Goal: Ask a question: Seek information or help from site administrators or community

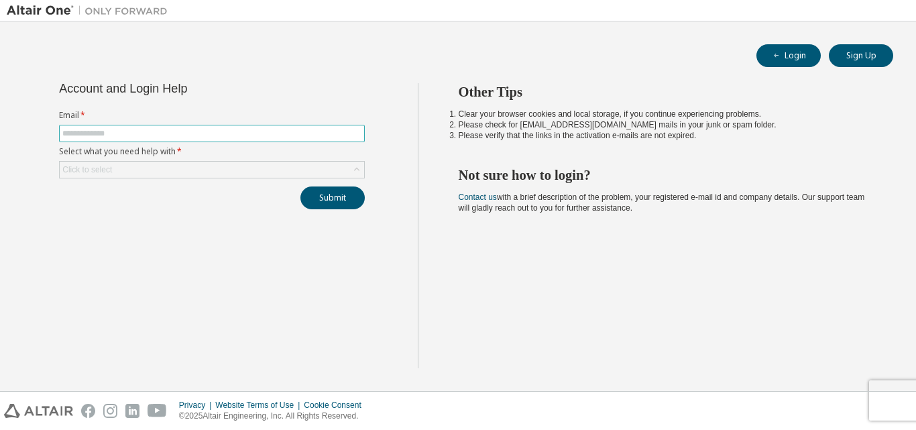
click at [277, 126] on form "Email * Select what you need help with * Click to select" at bounding box center [212, 144] width 306 height 68
click at [277, 127] on span at bounding box center [212, 133] width 306 height 17
click at [275, 130] on input "text" at bounding box center [211, 133] width 299 height 11
type input "**********"
click at [176, 174] on div "Click to select" at bounding box center [212, 170] width 305 height 16
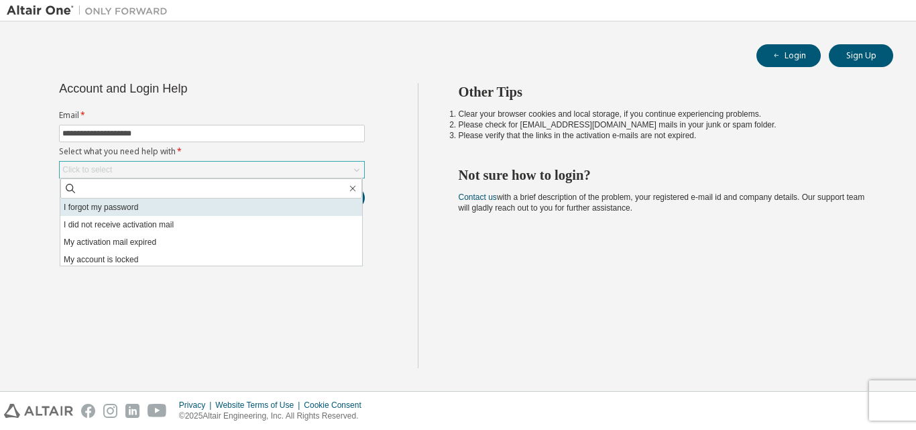
click at [180, 207] on li "I forgot my password" at bounding box center [211, 207] width 302 height 17
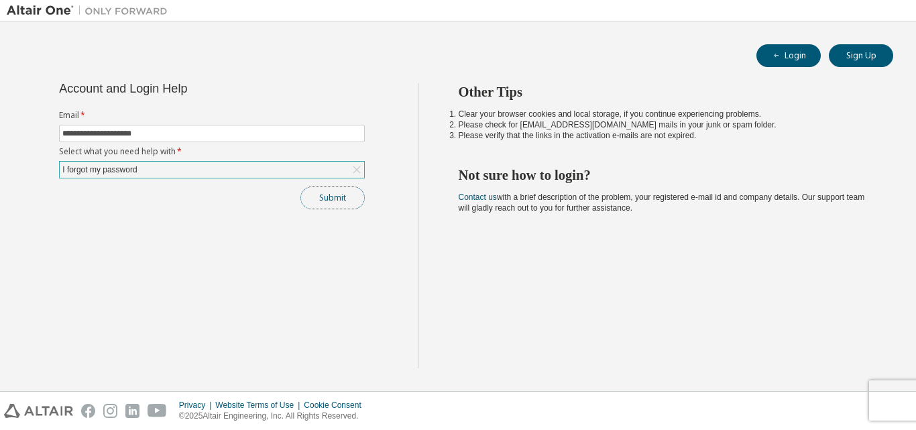
click at [326, 195] on button "Submit" at bounding box center [333, 198] width 64 height 23
click at [327, 195] on button "Submit" at bounding box center [333, 198] width 64 height 23
click at [327, 195] on div "Submit" at bounding box center [212, 198] width 306 height 23
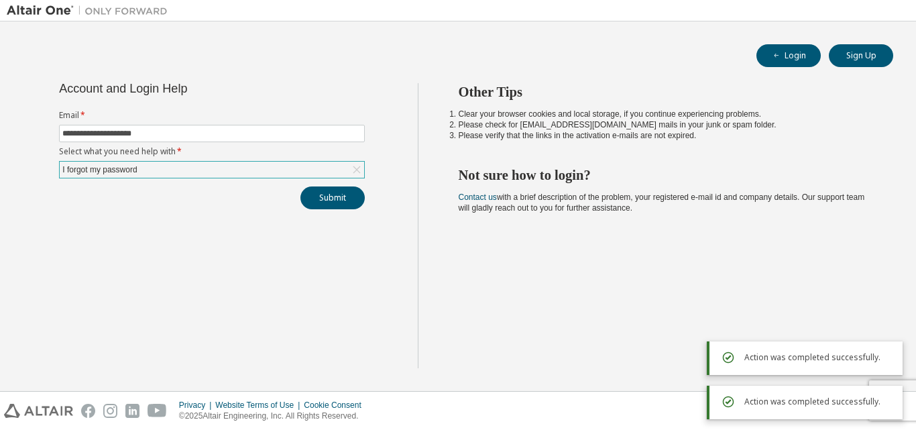
click at [825, 352] on span "Action was completed successfully." at bounding box center [813, 357] width 136 height 11
click at [339, 201] on button "Submit" at bounding box center [333, 198] width 64 height 23
click at [899, 400] on div "Action was completed successfully." at bounding box center [805, 403] width 196 height 34
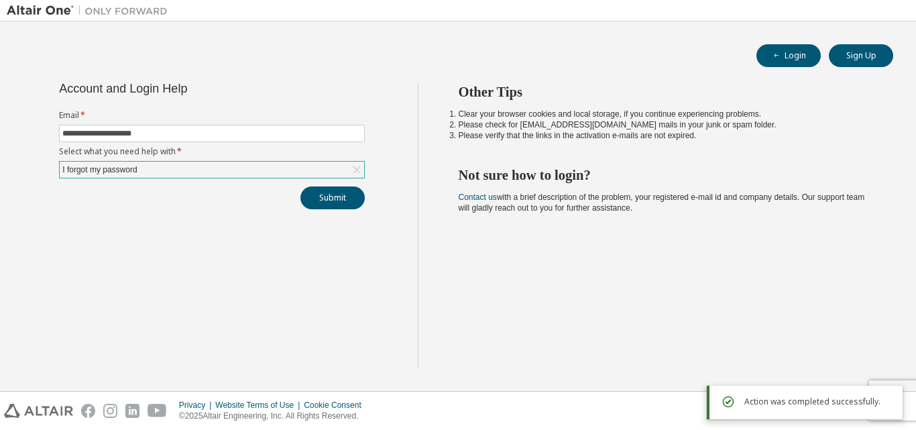
click at [886, 403] on div "Action was completed successfully." at bounding box center [819, 402] width 148 height 16
click at [884, 403] on div "Action was completed successfully." at bounding box center [819, 402] width 148 height 16
click at [718, 401] on div "Action was completed successfully." at bounding box center [805, 403] width 196 height 34
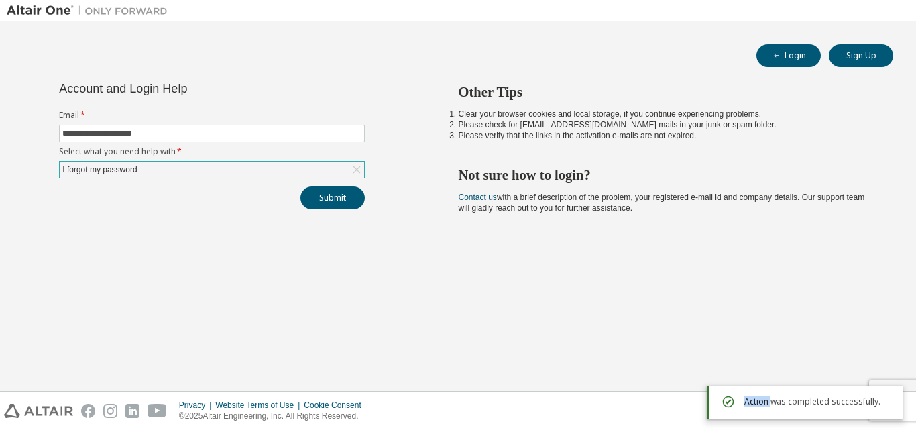
click at [718, 401] on div "Action was completed successfully." at bounding box center [805, 403] width 196 height 34
click at [517, 178] on h2 "Not sure how to login?" at bounding box center [664, 174] width 411 height 17
click at [762, 52] on button "Login" at bounding box center [789, 55] width 64 height 23
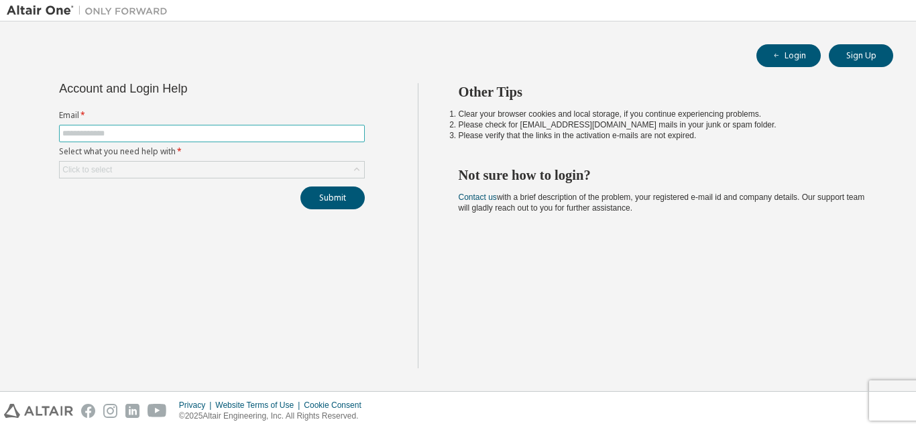
click at [321, 141] on span at bounding box center [212, 133] width 306 height 17
click at [318, 140] on span at bounding box center [212, 133] width 306 height 17
click at [246, 139] on span at bounding box center [212, 133] width 306 height 17
click at [205, 139] on span at bounding box center [212, 133] width 306 height 17
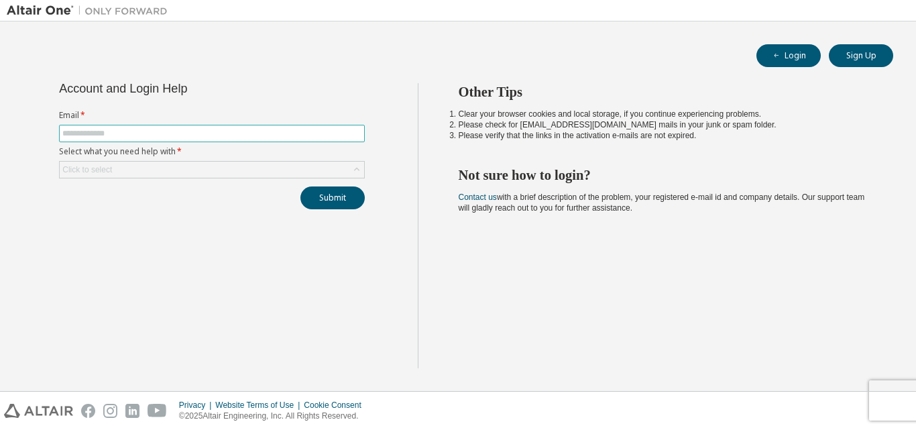
click at [205, 139] on span at bounding box center [212, 133] width 306 height 17
click at [203, 139] on span at bounding box center [212, 133] width 306 height 17
click at [171, 142] on form "Email * Select what you need help with * Click to select" at bounding box center [212, 144] width 306 height 68
click at [161, 138] on input "text" at bounding box center [211, 133] width 299 height 11
type input "**********"
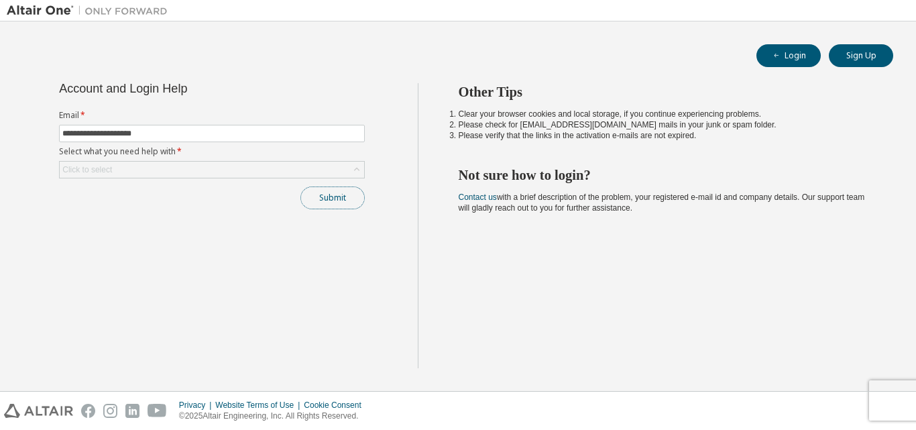
click at [308, 198] on button "Submit" at bounding box center [333, 198] width 64 height 23
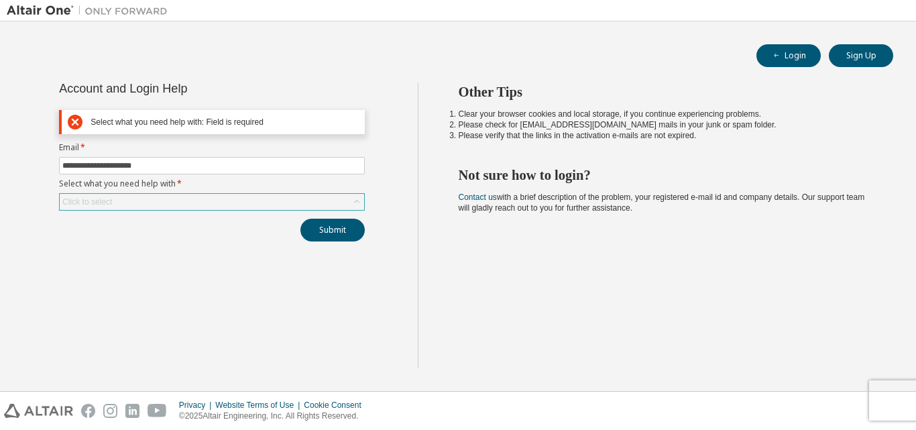
click at [231, 193] on div "Click to select" at bounding box center [212, 201] width 306 height 17
click at [233, 198] on div "Click to select" at bounding box center [212, 202] width 305 height 16
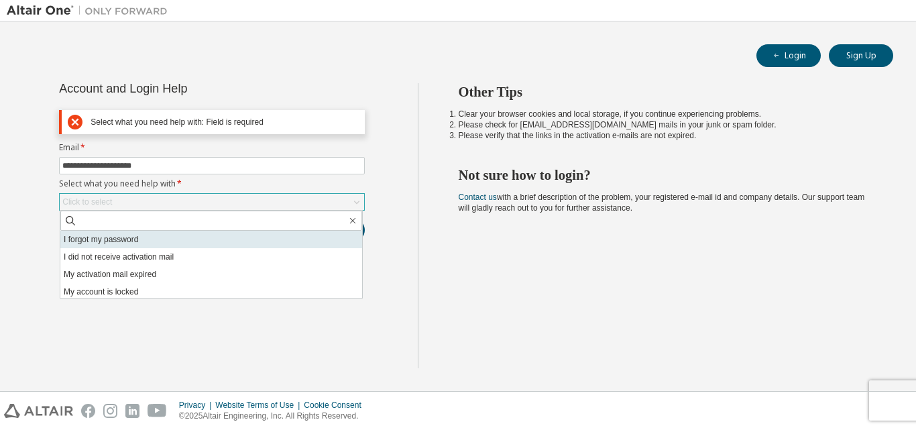
click at [192, 246] on li "I forgot my password" at bounding box center [211, 239] width 302 height 17
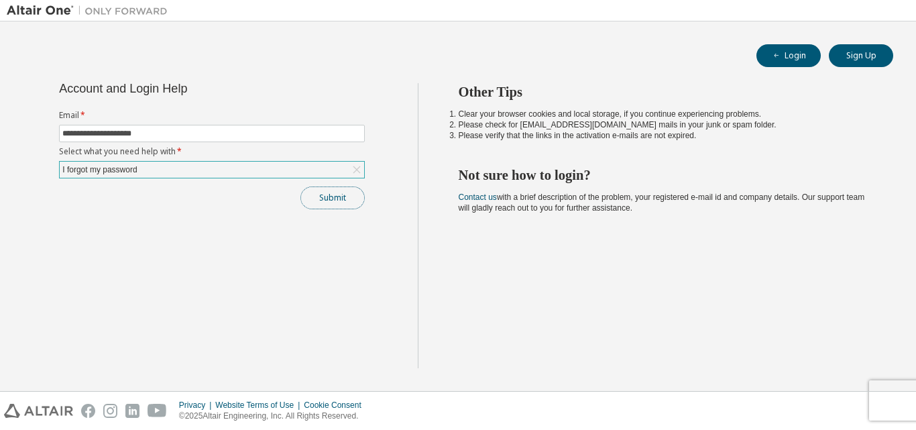
click at [315, 199] on button "Submit" at bounding box center [333, 198] width 64 height 23
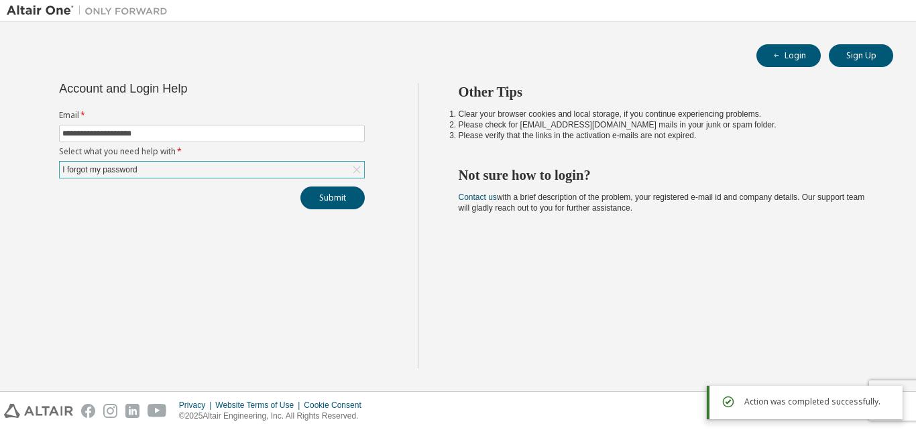
click at [900, 388] on div "Action was completed successfully." at bounding box center [805, 403] width 196 height 34
click at [813, 412] on div "Action was completed successfully." at bounding box center [805, 403] width 196 height 34
click at [366, 201] on div "**********" at bounding box center [212, 146] width 322 height 126
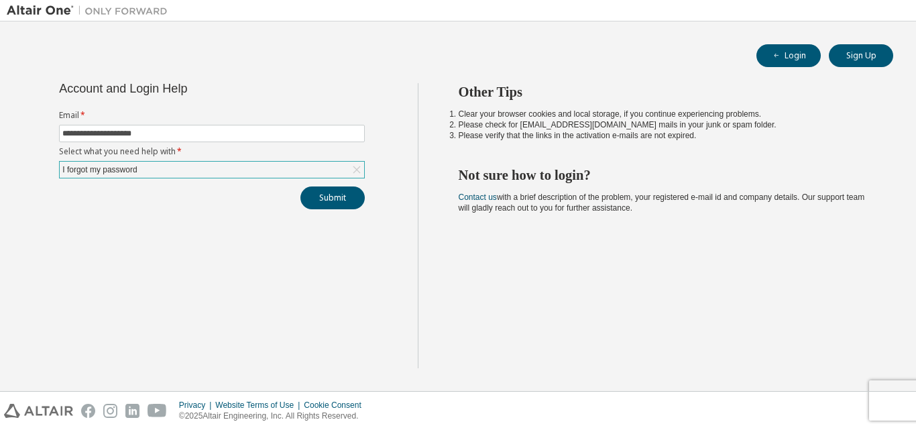
click at [901, 399] on div "Privacy Website Terms of Use Cookie Consent © 2025 Altair Engineering, Inc. All…" at bounding box center [458, 411] width 916 height 38
click at [786, 409] on div "Privacy Website Terms of Use Cookie Consent © 2025 Altair Engineering, Inc. All…" at bounding box center [458, 411] width 916 height 38
click at [348, 194] on button "Submit" at bounding box center [333, 198] width 64 height 23
click at [213, 30] on div "**********" at bounding box center [458, 206] width 903 height 356
click at [849, 50] on button "Sign Up" at bounding box center [861, 55] width 64 height 23
